Goal: Browse casually

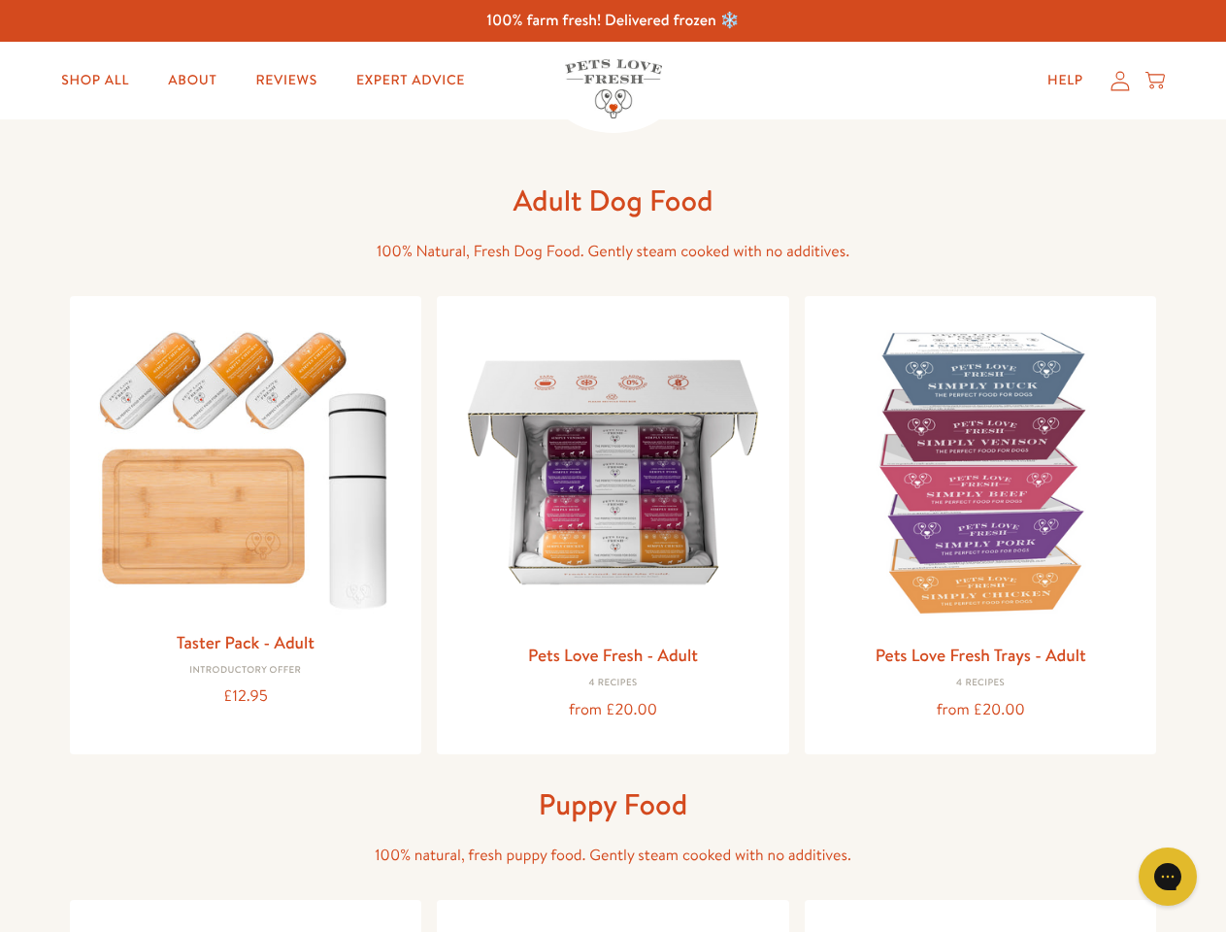
click at [1168, 877] on icon "Open gorgias live chat" at bounding box center [1167, 876] width 18 height 18
